Goal: Task Accomplishment & Management: Manage account settings

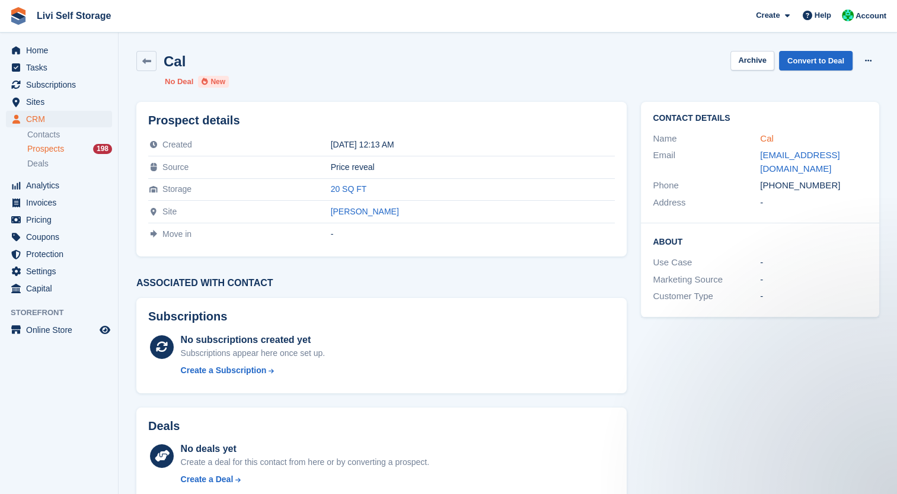
click at [764, 138] on link "Cal" at bounding box center [767, 138] width 14 height 10
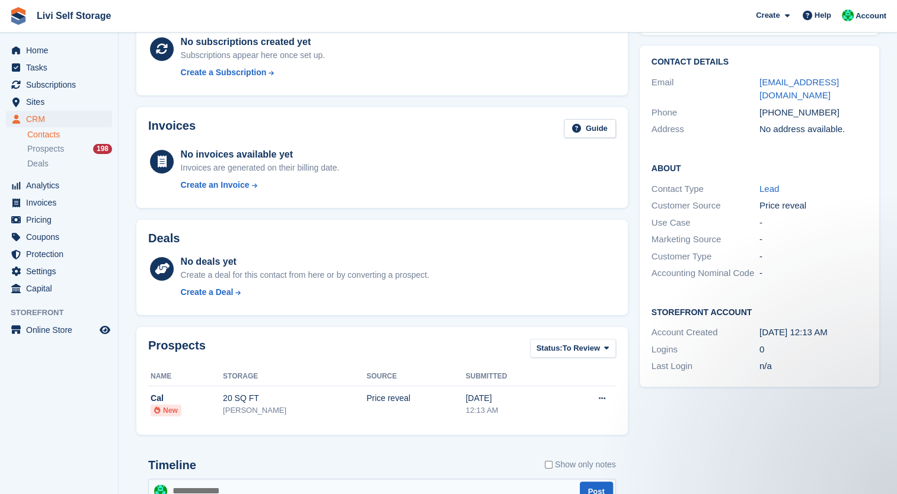
scroll to position [94, 0]
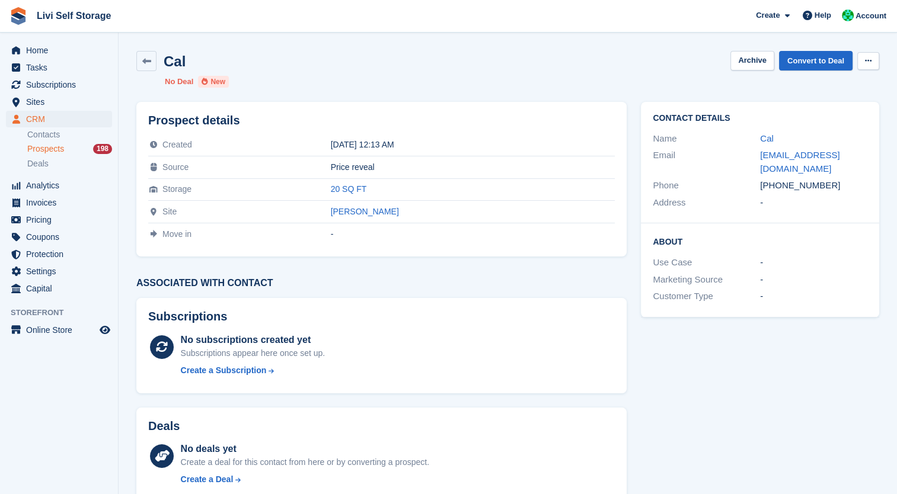
click at [868, 59] on icon at bounding box center [868, 61] width 7 height 8
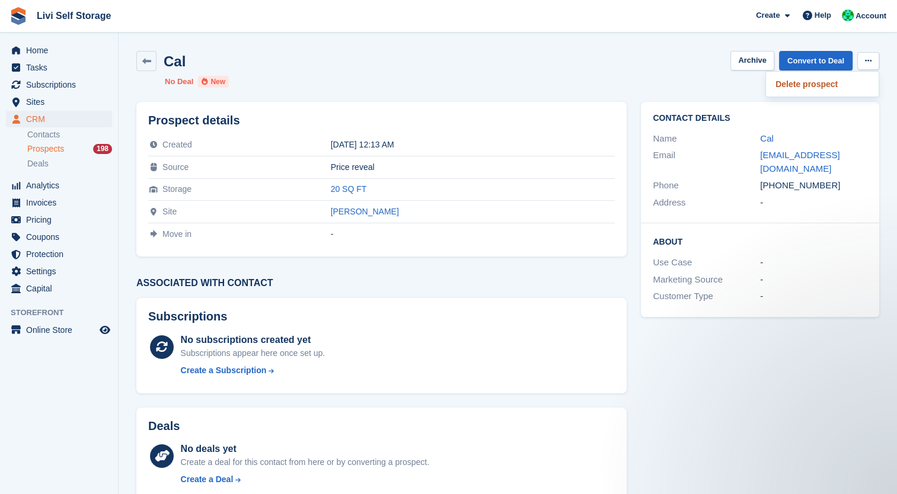
drag, startPoint x: 800, startPoint y: 86, endPoint x: 507, endPoint y: 53, distance: 294.6
click at [800, 86] on p "Delete prospect" at bounding box center [822, 83] width 103 height 15
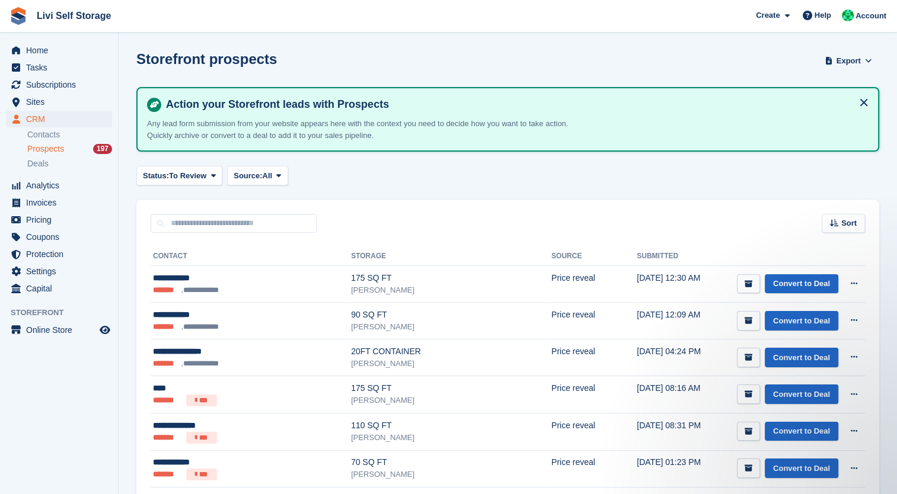
scroll to position [37, 0]
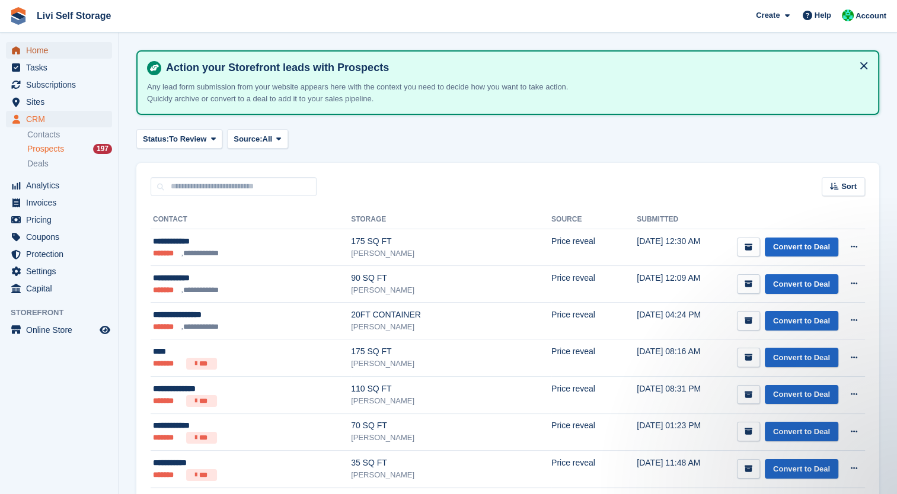
click at [40, 51] on span "Home" at bounding box center [61, 50] width 71 height 17
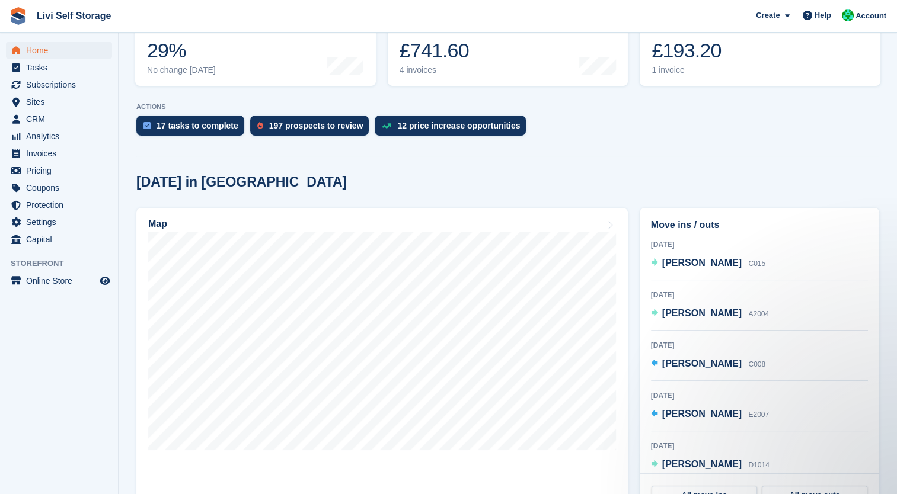
scroll to position [239, 0]
